Goal: Task Accomplishment & Management: Use online tool/utility

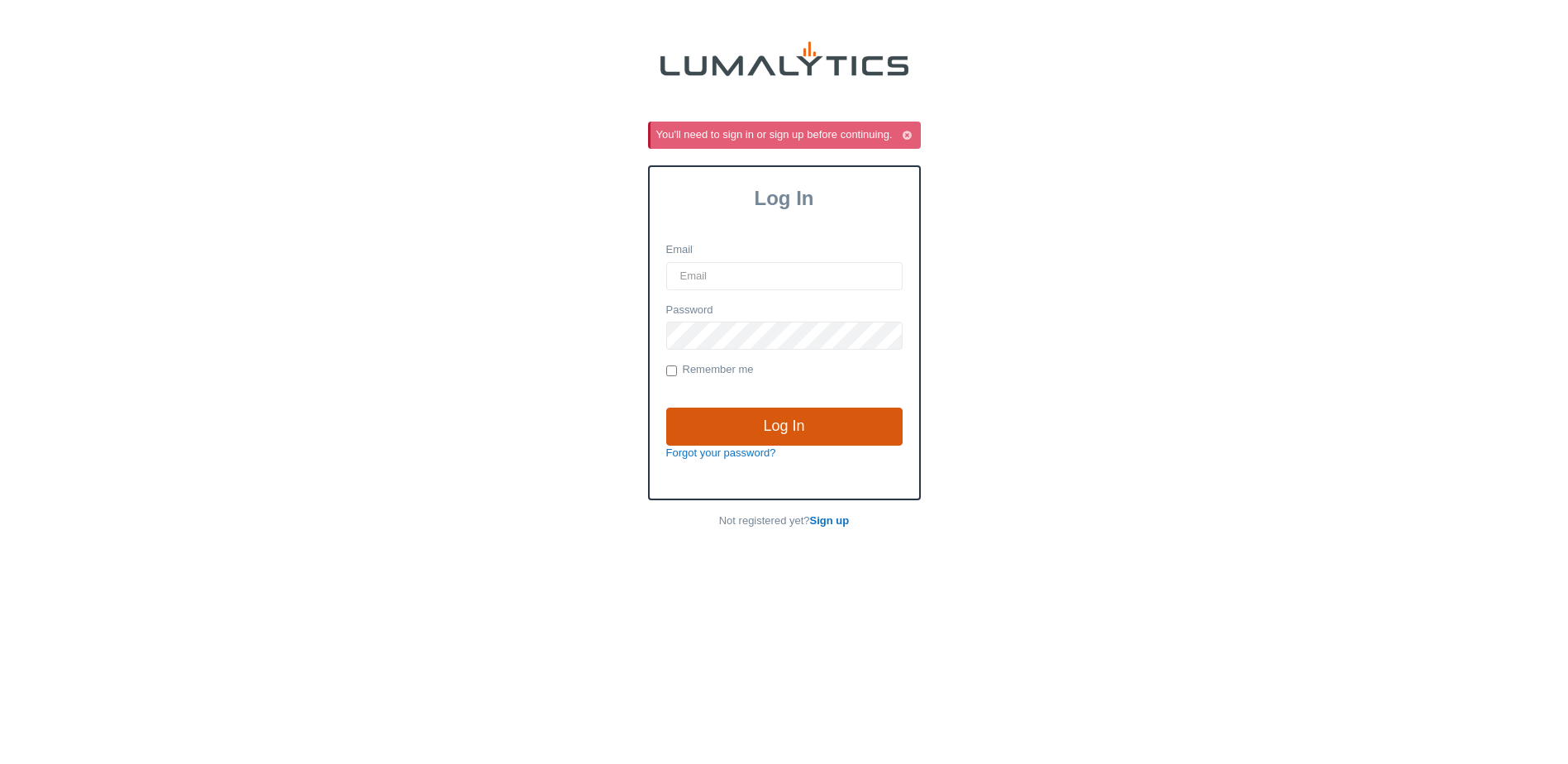
type input "[EMAIL_ADDRESS][DOMAIN_NAME]"
click at [760, 420] on input "Log In" at bounding box center [784, 426] width 237 height 38
